Goal: Task Accomplishment & Management: Use online tool/utility

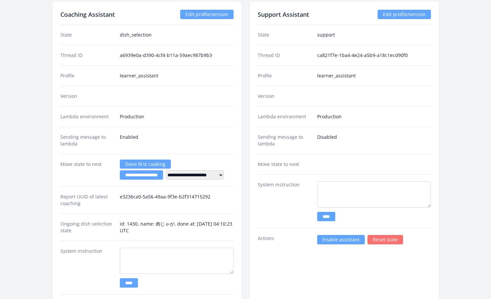
scroll to position [970, 0]
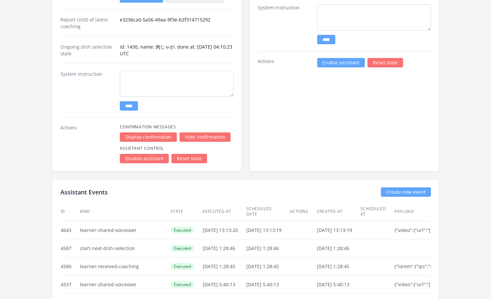
click at [328, 65] on link "Enable assistant" at bounding box center [341, 62] width 48 height 9
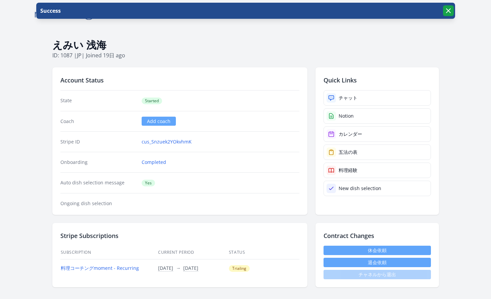
click at [447, 12] on icon "button" at bounding box center [448, 11] width 8 height 8
